Goal: Contribute content: Add original content to the website for others to see

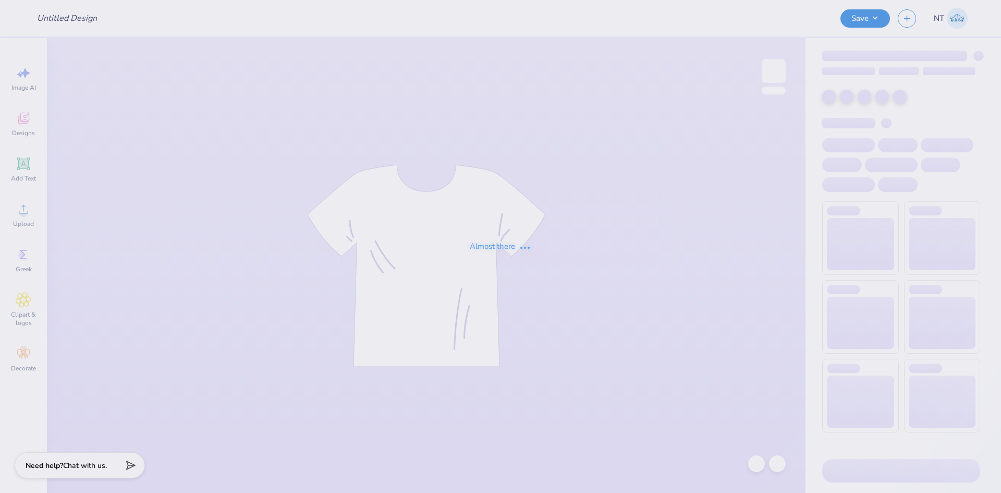
type input "Pink Zeta Mock"
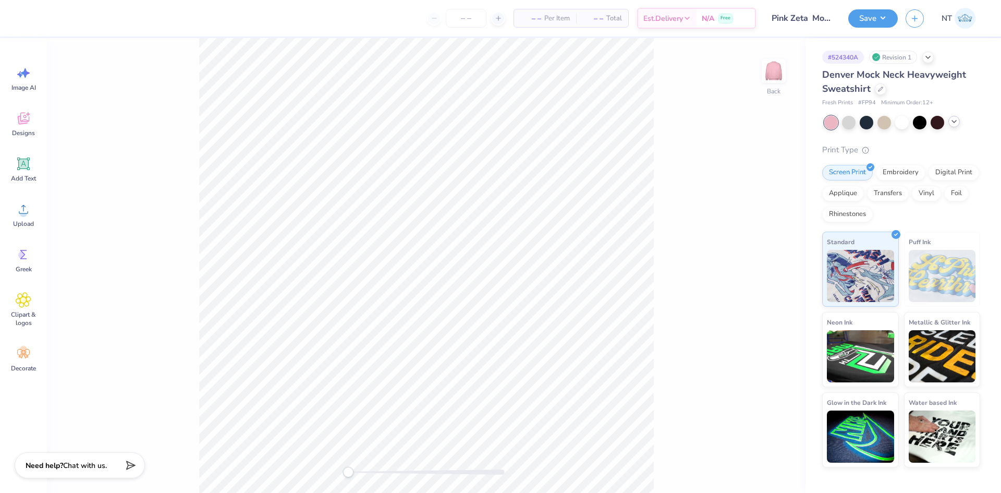
click at [954, 125] on div at bounding box center [953, 121] width 11 height 11
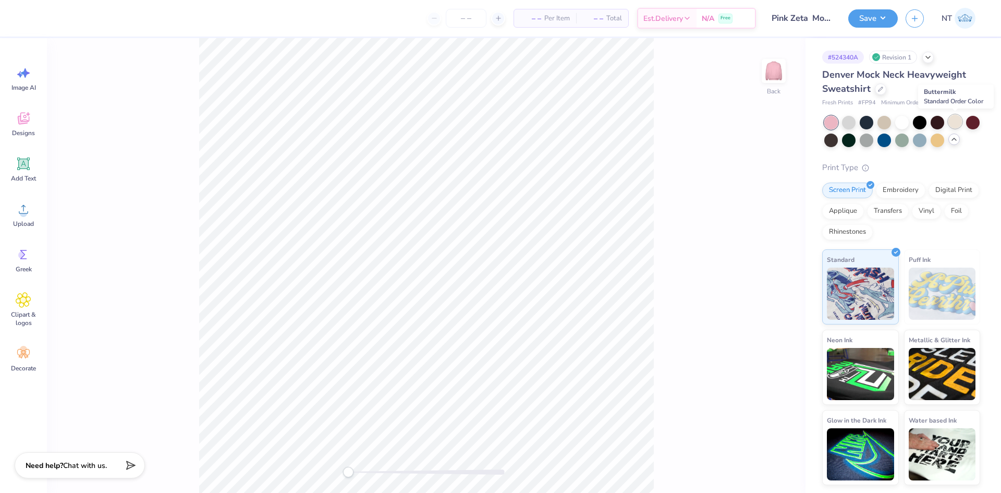
click at [960, 122] on div at bounding box center [955, 122] width 14 height 14
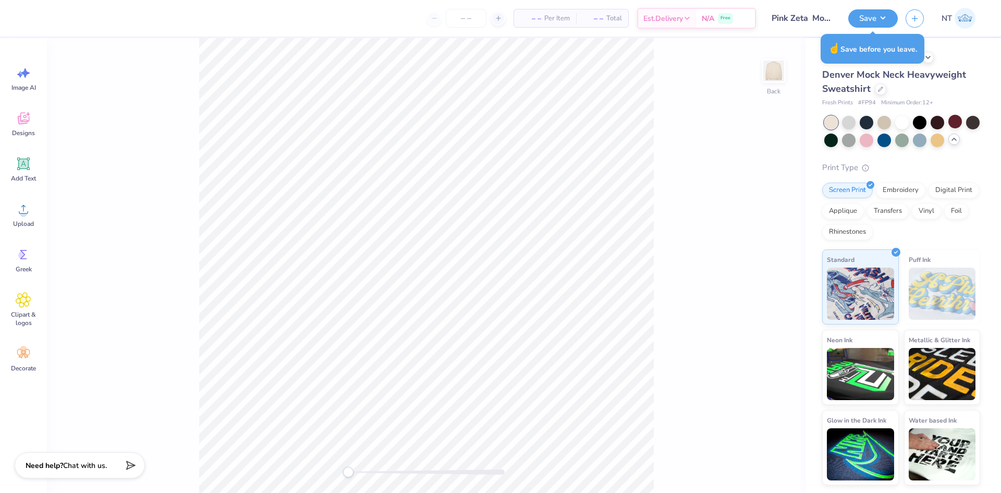
click at [722, 71] on div "Back" at bounding box center [426, 265] width 758 height 455
click at [886, 16] on button "Save" at bounding box center [873, 17] width 50 height 18
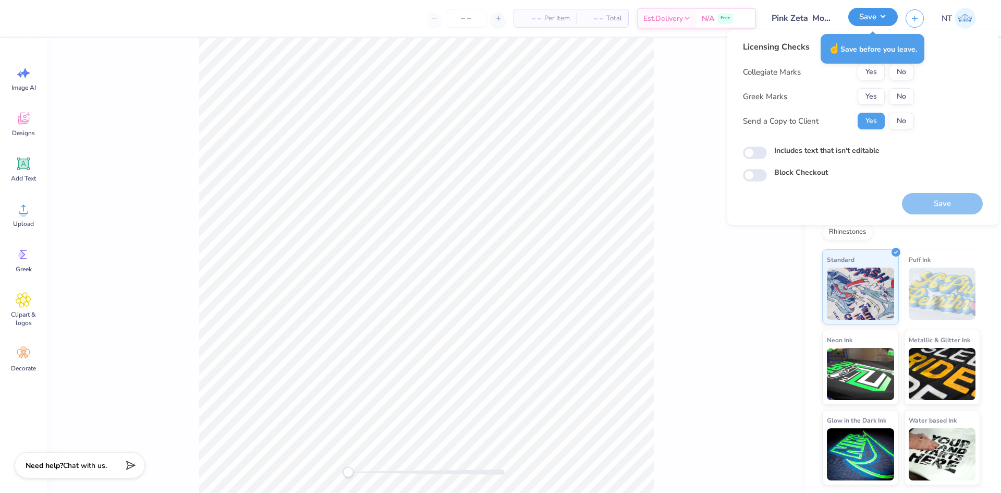
click at [886, 16] on button "Save" at bounding box center [873, 17] width 50 height 18
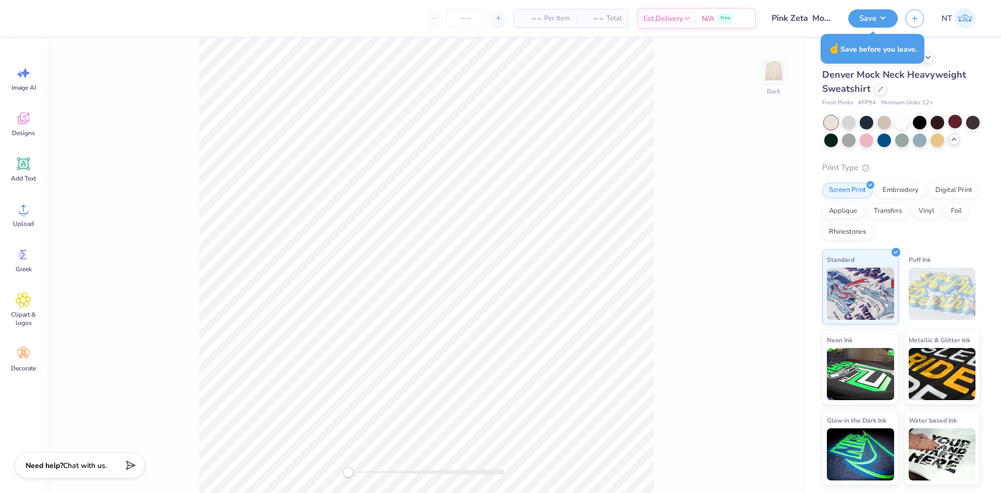
click at [655, 124] on div "Back" at bounding box center [426, 265] width 758 height 455
click at [865, 48] on div "☝️ Save before you leave." at bounding box center [872, 49] width 104 height 30
click at [870, 14] on button "Save" at bounding box center [873, 17] width 50 height 18
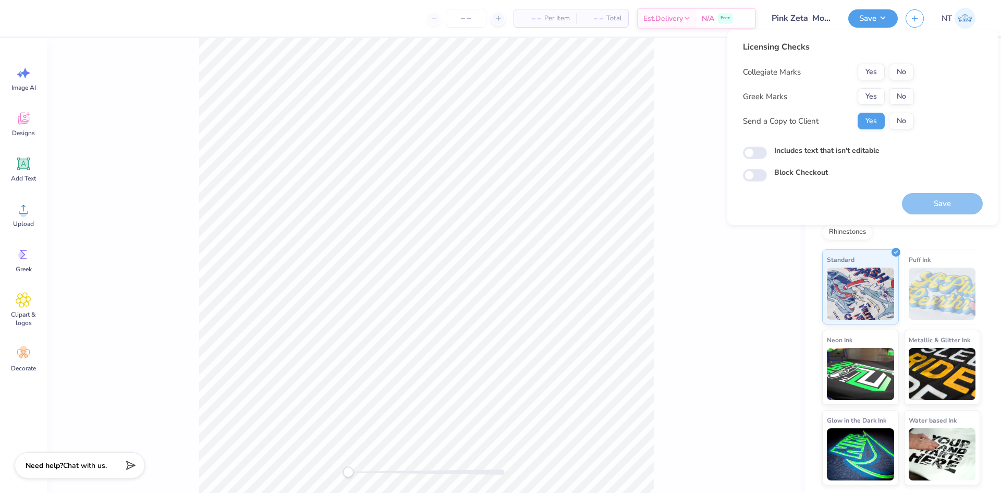
click at [686, 109] on div "Back" at bounding box center [426, 265] width 758 height 455
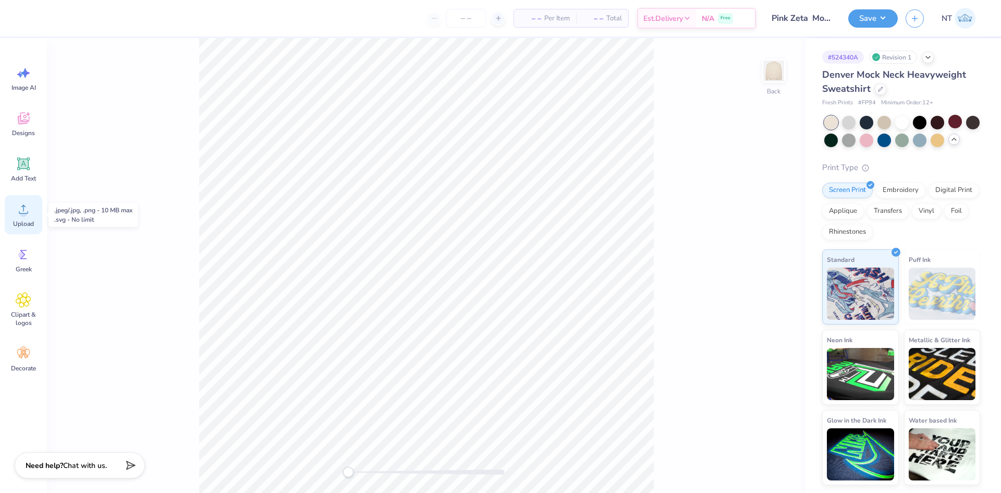
click at [22, 215] on circle at bounding box center [23, 213] width 7 height 7
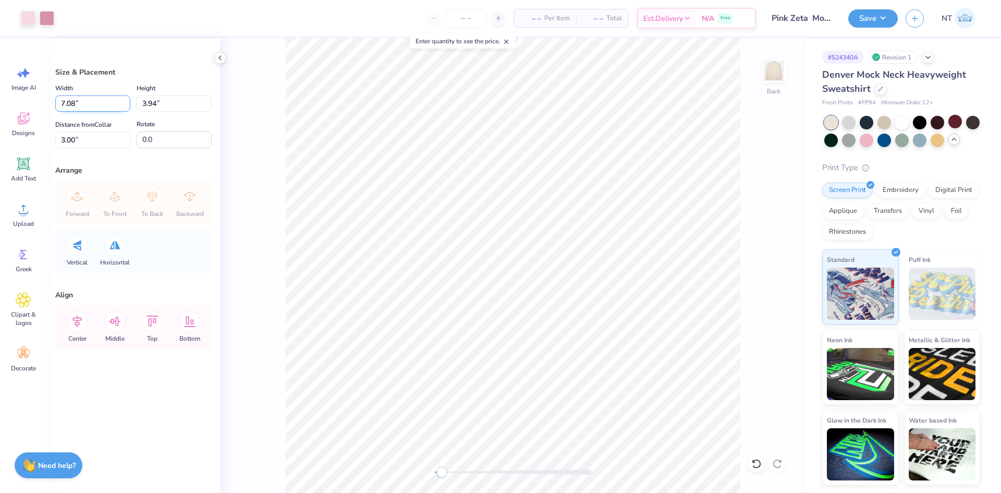
click at [78, 97] on input "7.08" at bounding box center [92, 103] width 75 height 16
drag, startPoint x: 79, startPoint y: 104, endPoint x: 23, endPoint y: 111, distance: 56.2
click at [23, 111] on div "Art colors – – Per Item – – Total Est. Delivery N/A Free Design Title Pink Zeta…" at bounding box center [500, 246] width 1001 height 493
type input "12.00"
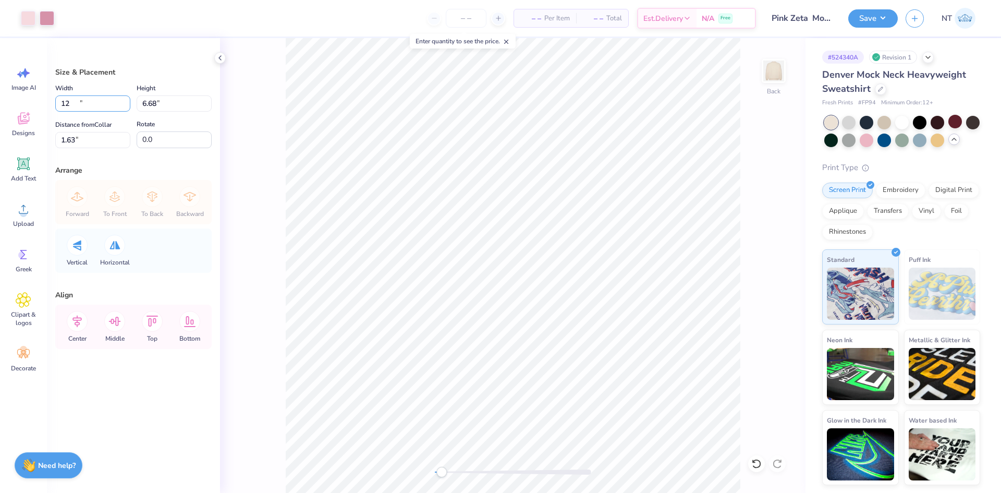
type input "6.68"
click at [92, 140] on input "1.63" at bounding box center [92, 140] width 75 height 16
type input "3"
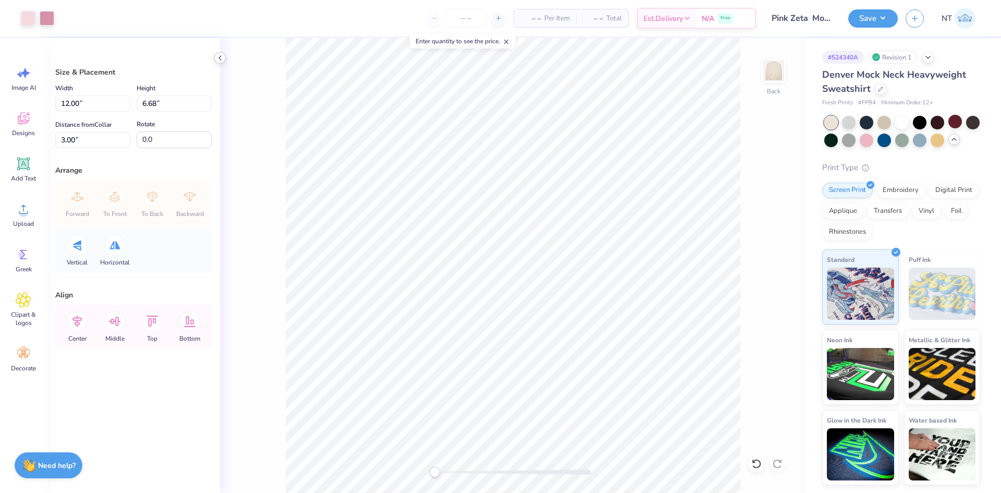
click at [222, 58] on icon at bounding box center [220, 58] width 8 height 8
click at [883, 9] on button "Save" at bounding box center [873, 17] width 50 height 18
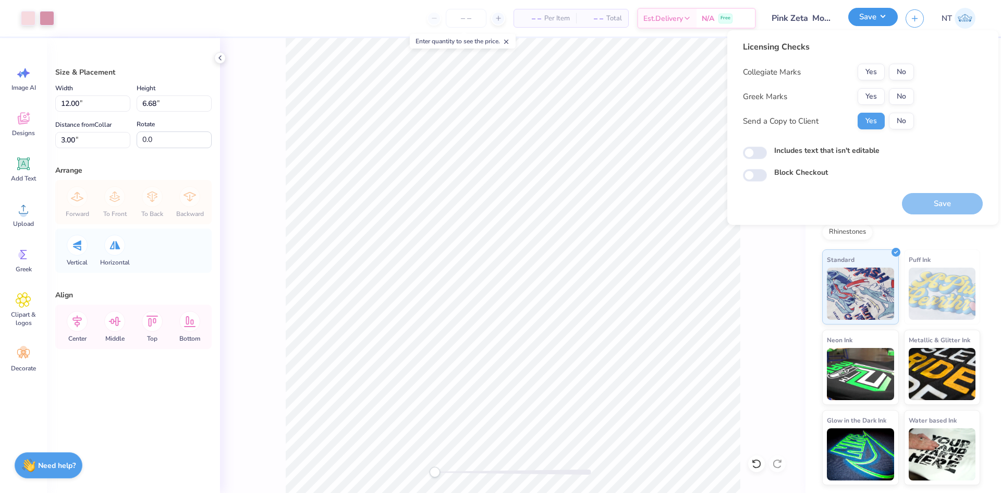
click at [886, 18] on button "Save" at bounding box center [873, 17] width 50 height 18
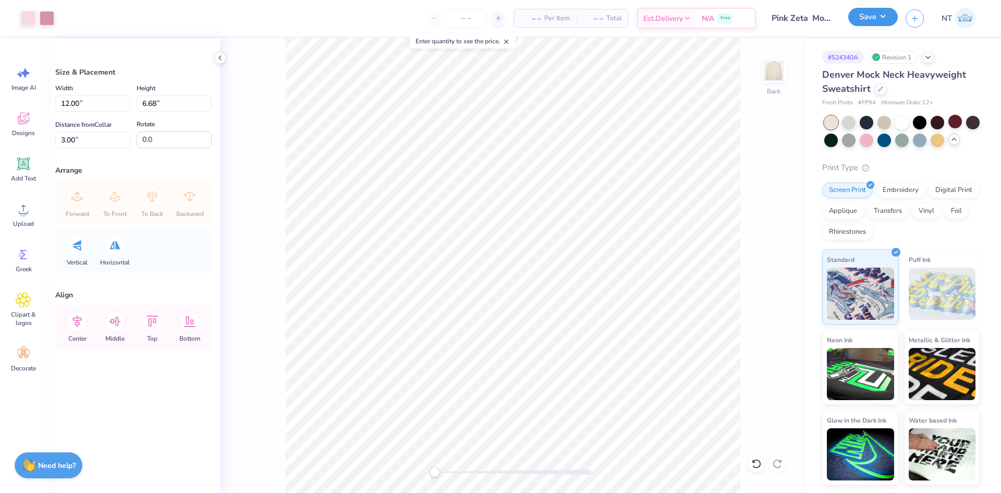
click at [886, 18] on button "Save" at bounding box center [873, 17] width 50 height 18
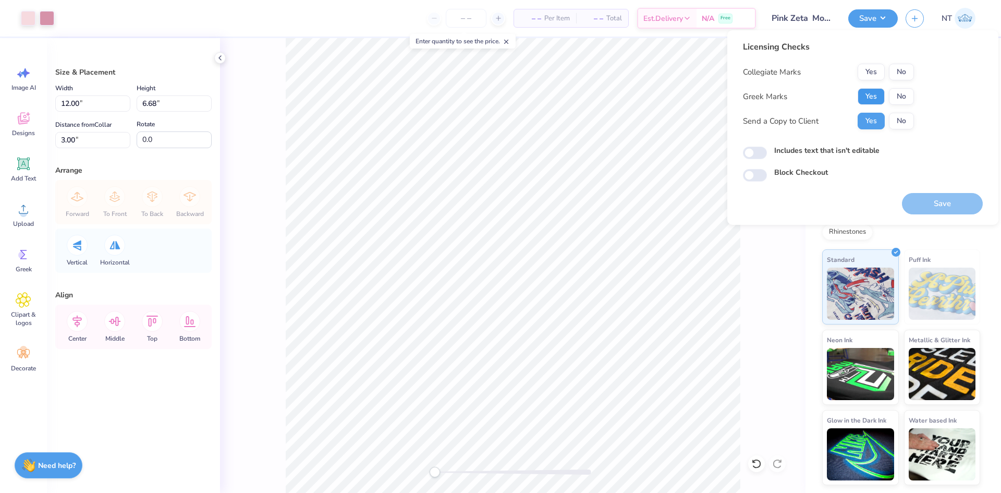
click at [884, 99] on button "Yes" at bounding box center [870, 96] width 27 height 17
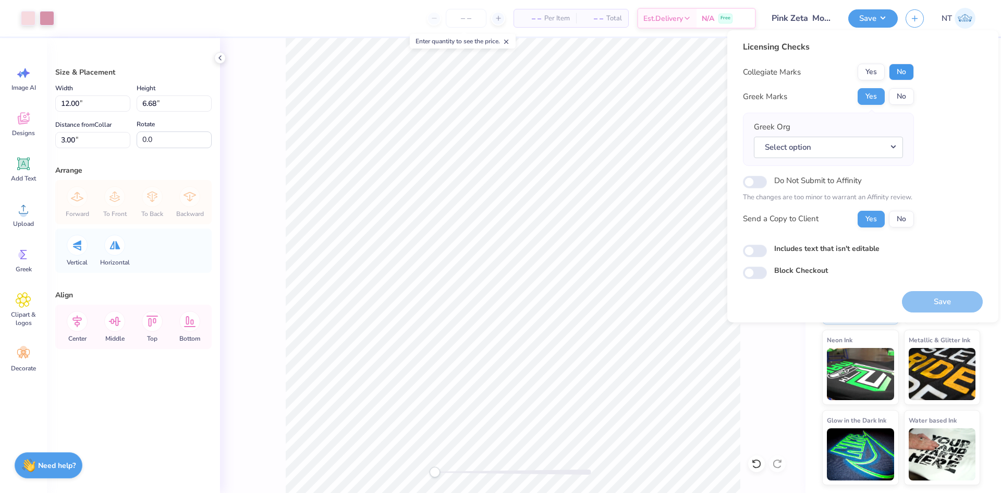
click at [907, 77] on button "No" at bounding box center [901, 72] width 25 height 17
click at [873, 145] on button "Select option" at bounding box center [828, 147] width 149 height 21
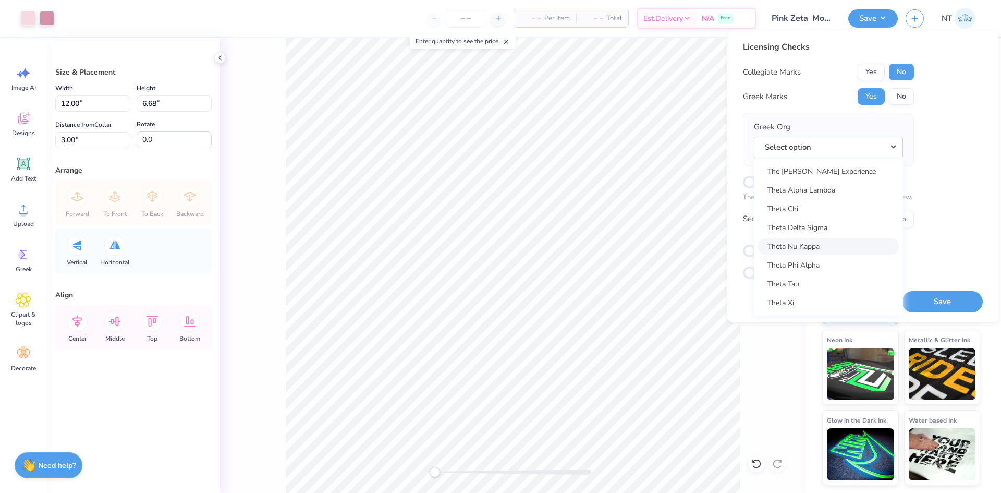
scroll to position [8182, 0]
click at [834, 219] on link "Zeta Tau Alpha" at bounding box center [828, 227] width 141 height 17
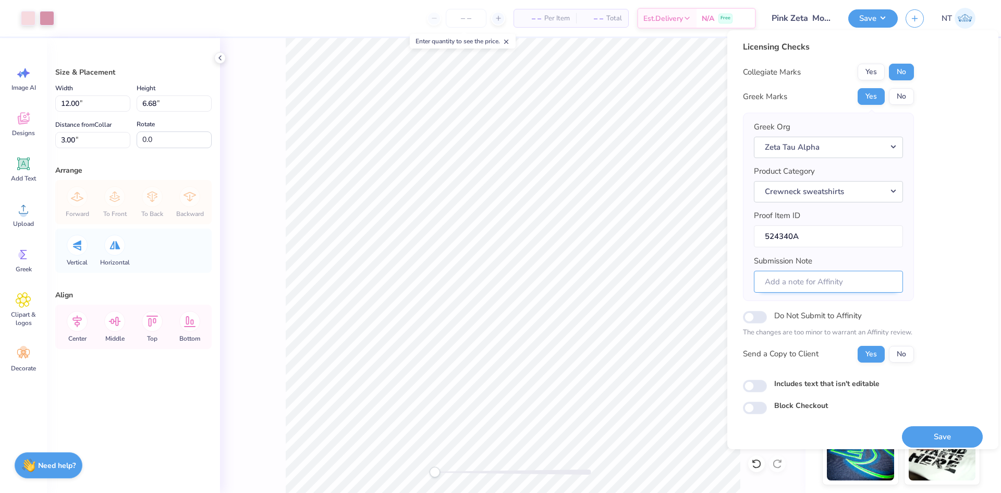
scroll to position [8, 0]
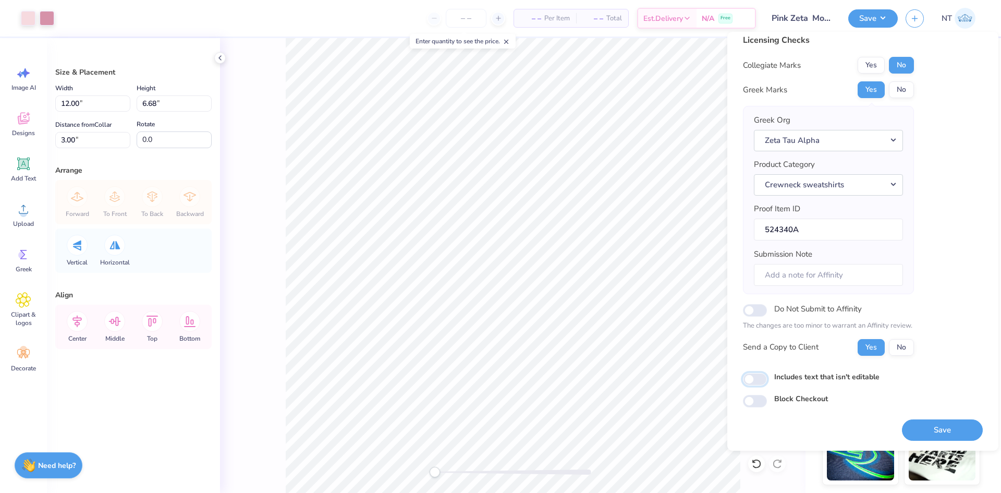
click at [757, 375] on input "Includes text that isn't editable" at bounding box center [755, 379] width 24 height 13
checkbox input "true"
click at [907, 414] on div "Save" at bounding box center [942, 423] width 81 height 33
drag, startPoint x: 928, startPoint y: 440, endPoint x: 898, endPoint y: 414, distance: 40.3
click at [927, 439] on button "Save" at bounding box center [942, 429] width 81 height 21
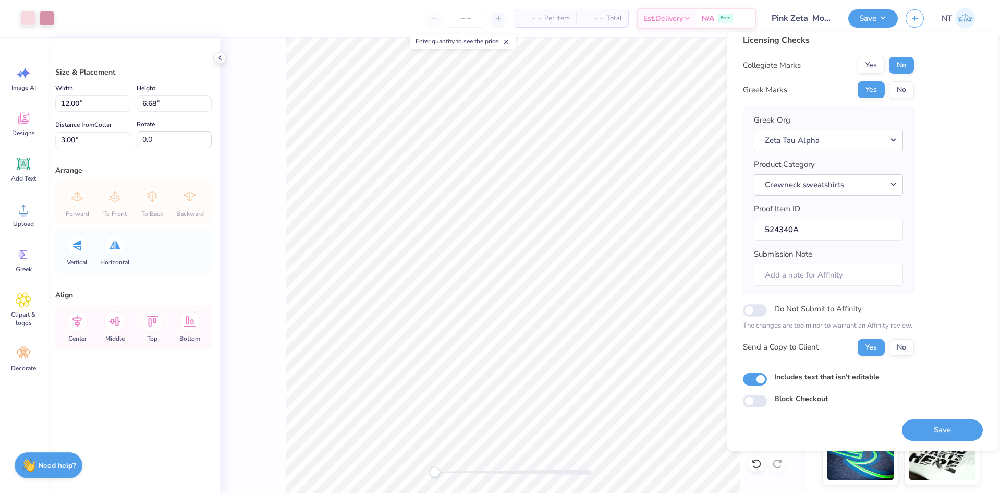
click at [931, 435] on div "Save" at bounding box center [942, 429] width 81 height 21
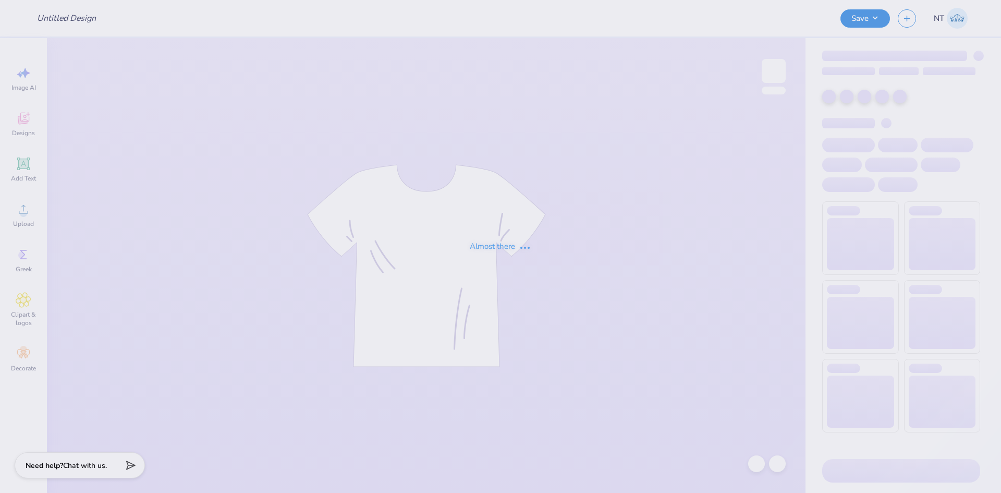
type input "aga cap"
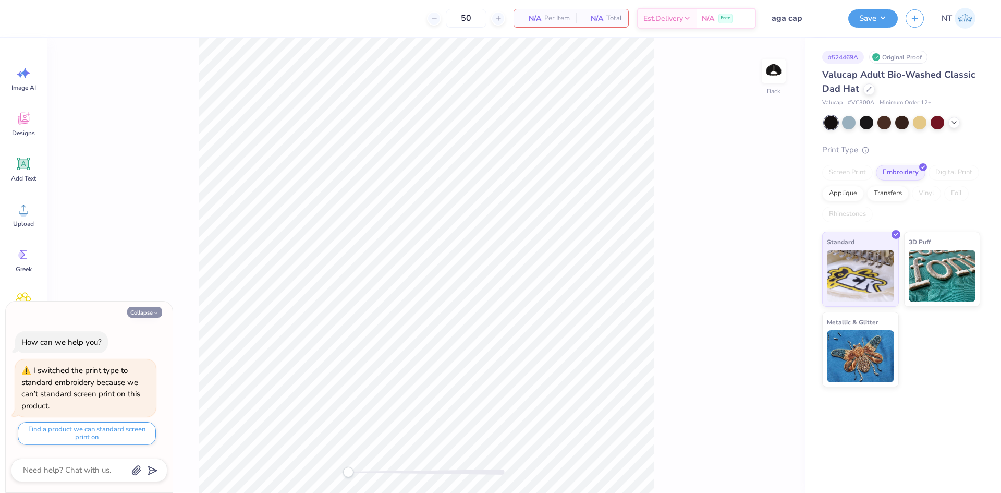
click at [154, 308] on button "Collapse" at bounding box center [144, 311] width 35 height 11
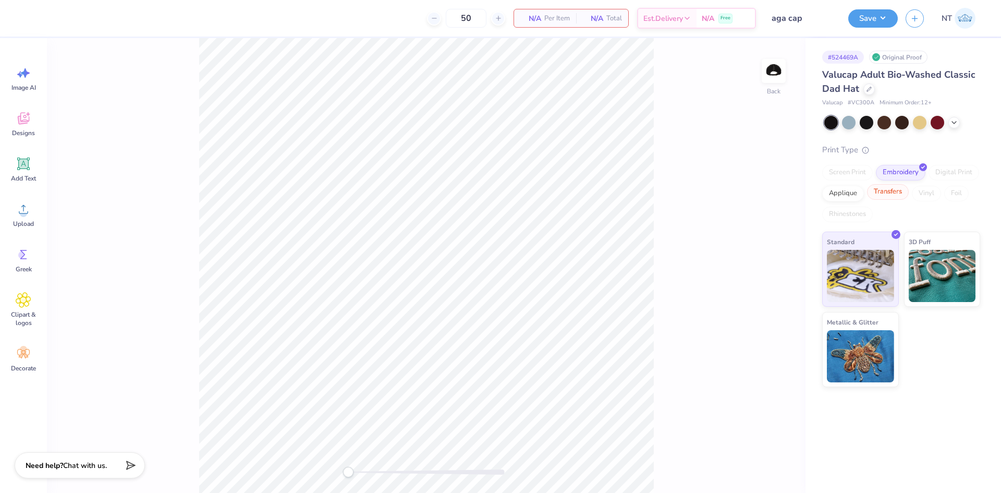
click at [896, 187] on div "Transfers" at bounding box center [888, 192] width 42 height 16
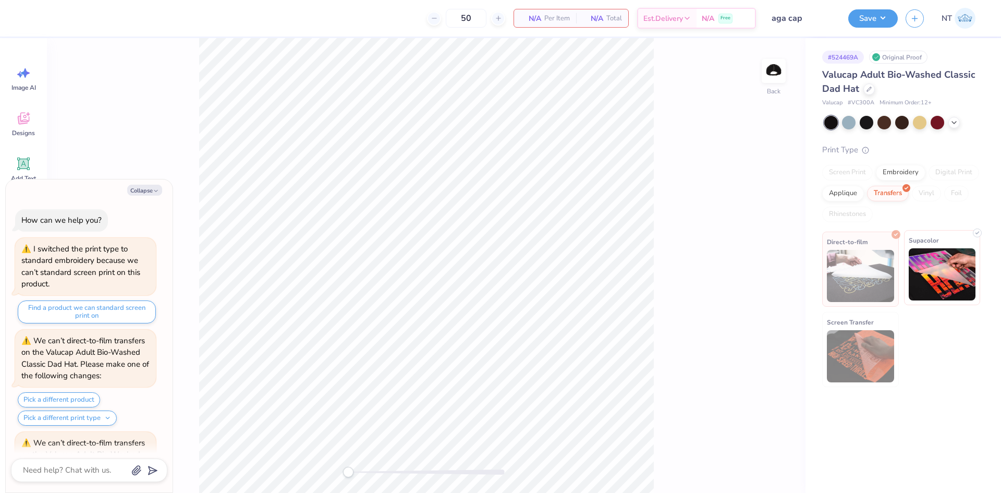
scroll to position [185, 0]
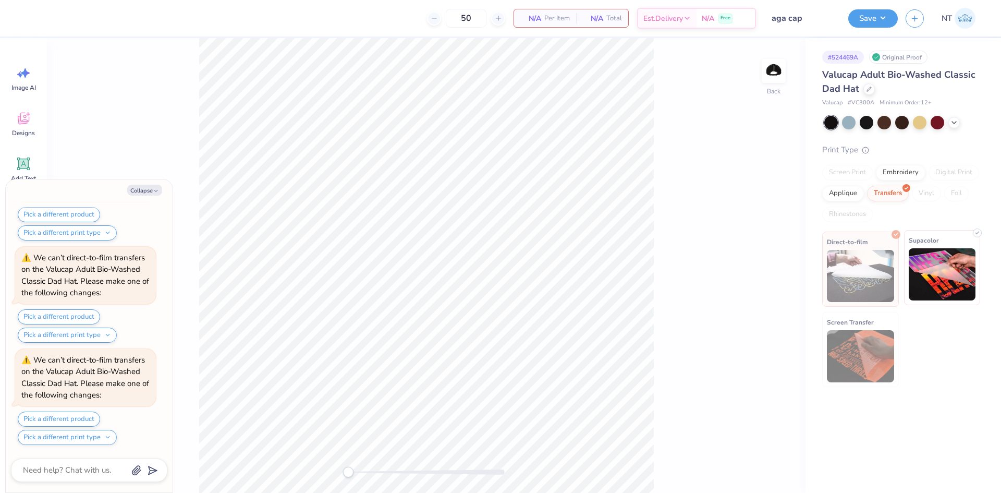
click at [925, 252] on img at bounding box center [941, 274] width 67 height 52
click at [154, 191] on icon "button" at bounding box center [156, 191] width 6 height 6
type textarea "x"
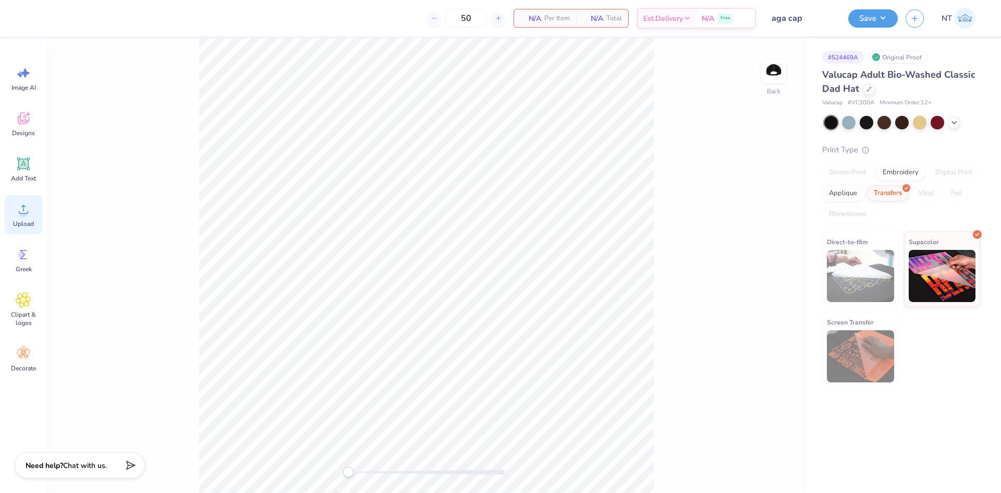
click at [28, 212] on icon at bounding box center [24, 209] width 16 height 16
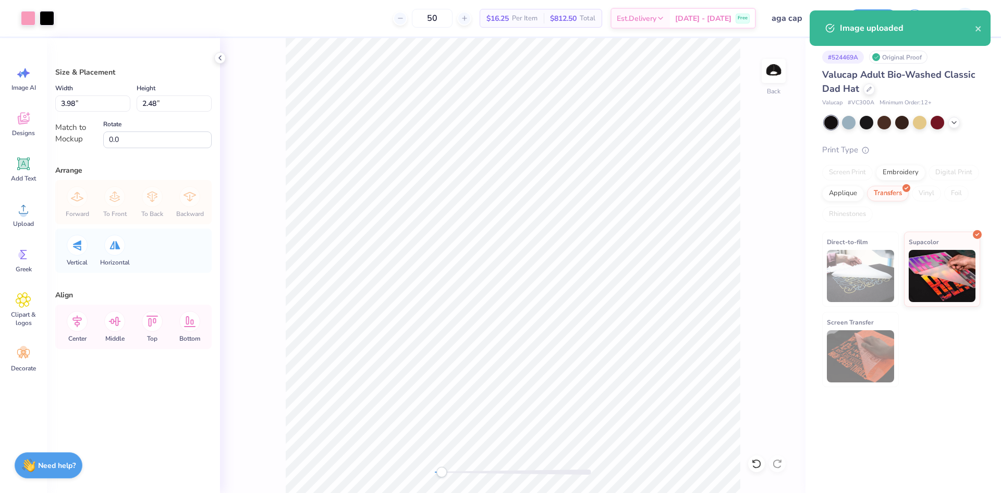
type input "2.69"
type input "1.68"
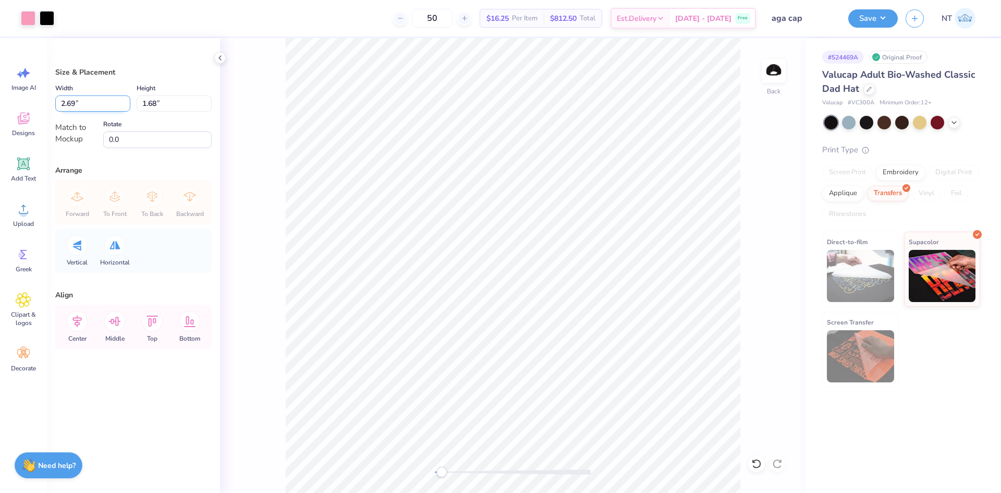
click at [79, 103] on input "2.69" at bounding box center [92, 103] width 75 height 16
type input "2.50"
type input "1.56"
click at [79, 106] on input "2.50" at bounding box center [92, 103] width 75 height 16
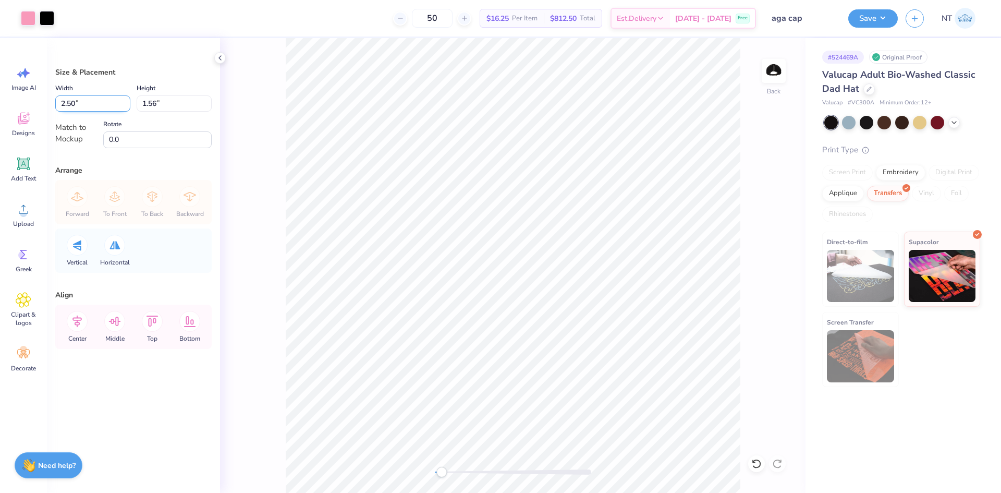
click at [79, 106] on input "2.50" at bounding box center [92, 103] width 75 height 16
type input "4"
type input "3.00"
type input "1.87"
click at [66, 325] on div "Center" at bounding box center [77, 326] width 38 height 44
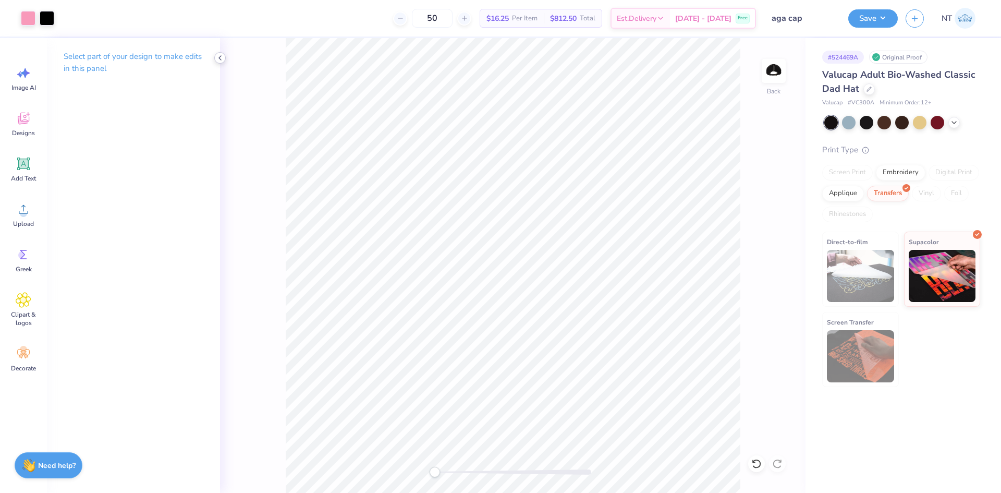
click at [222, 62] on icon at bounding box center [220, 58] width 8 height 8
click at [887, 22] on button "Save" at bounding box center [873, 17] width 50 height 18
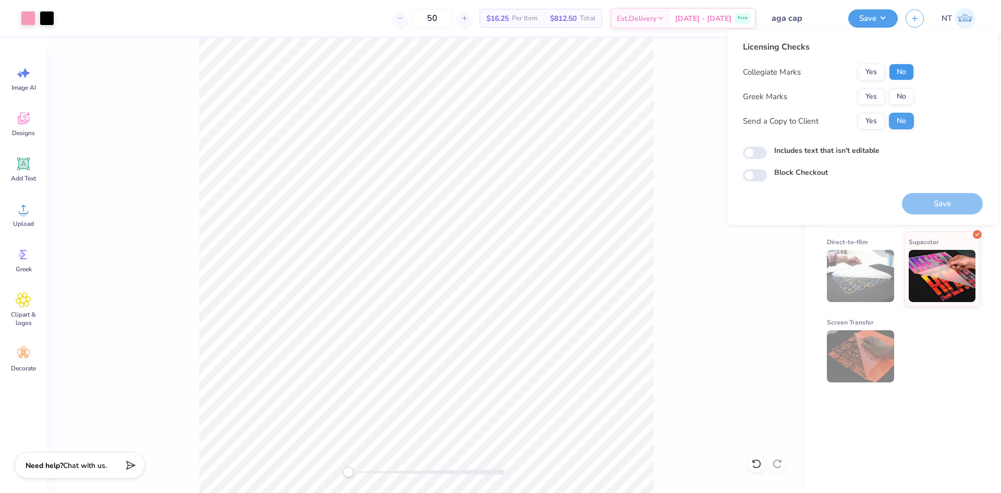
click at [892, 75] on button "No" at bounding box center [901, 72] width 25 height 17
click at [841, 148] on label "Includes text that isn't editable" at bounding box center [826, 150] width 105 height 11
click at [767, 148] on input "Includes text that isn't editable" at bounding box center [755, 152] width 24 height 13
checkbox input "true"
click at [952, 207] on div "Save" at bounding box center [942, 203] width 81 height 21
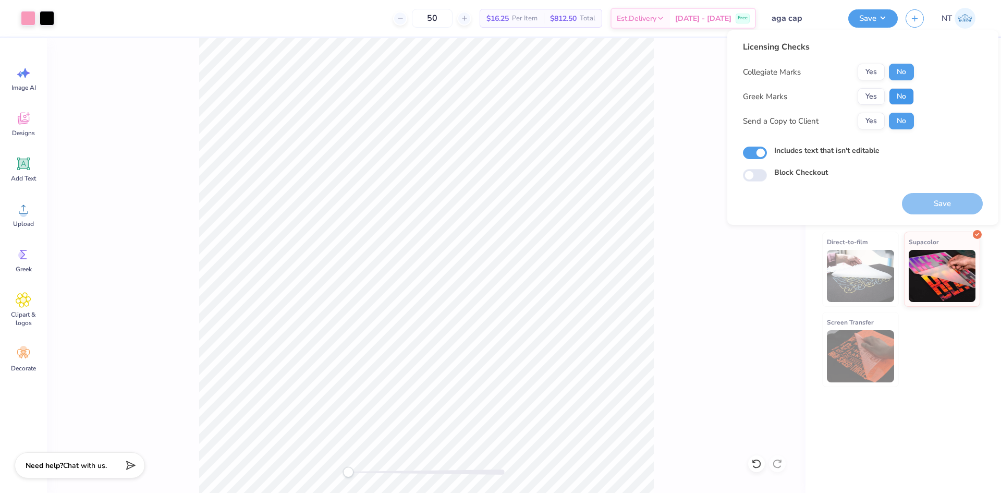
click at [896, 101] on button "No" at bounding box center [901, 96] width 25 height 17
click at [947, 199] on button "Save" at bounding box center [942, 203] width 81 height 21
